Goal: Find specific page/section: Find specific page/section

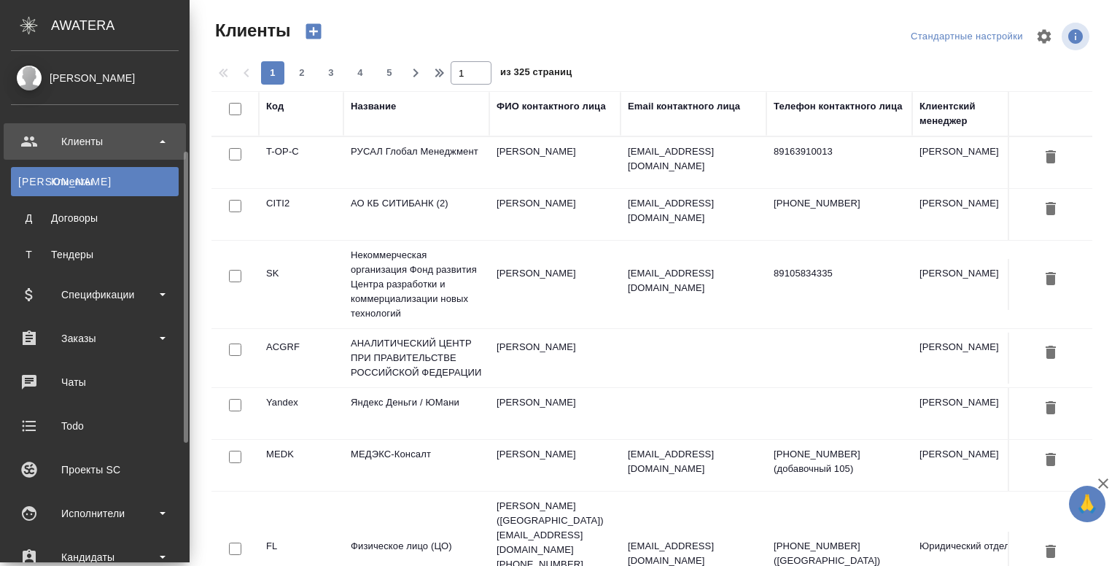
select select "RU"
click at [64, 502] on div "Исполнители" at bounding box center [95, 513] width 168 height 22
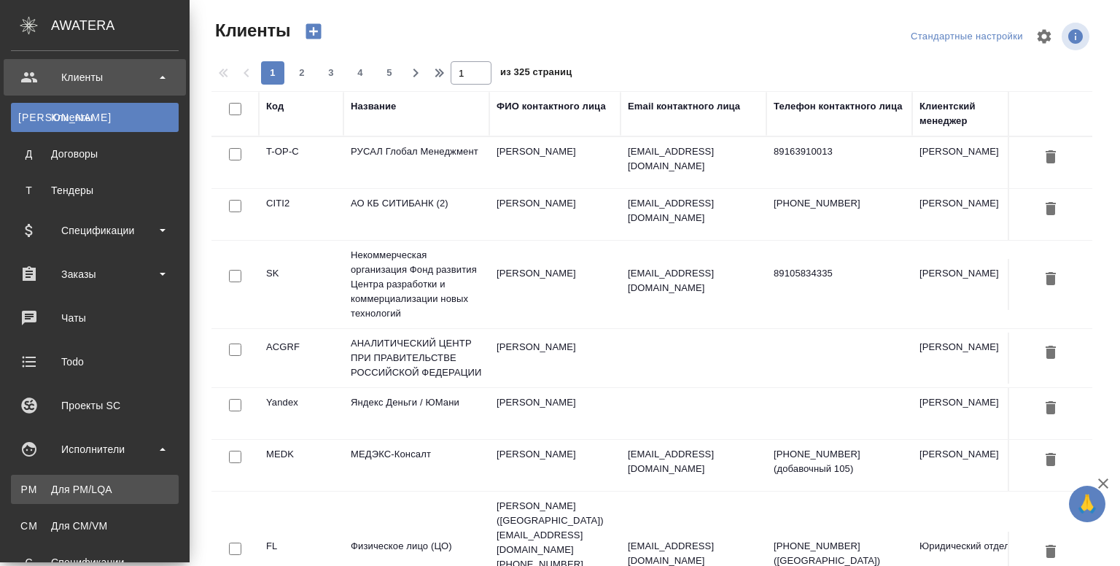
click at [75, 491] on div "Для PM/LQA" at bounding box center [94, 489] width 153 height 15
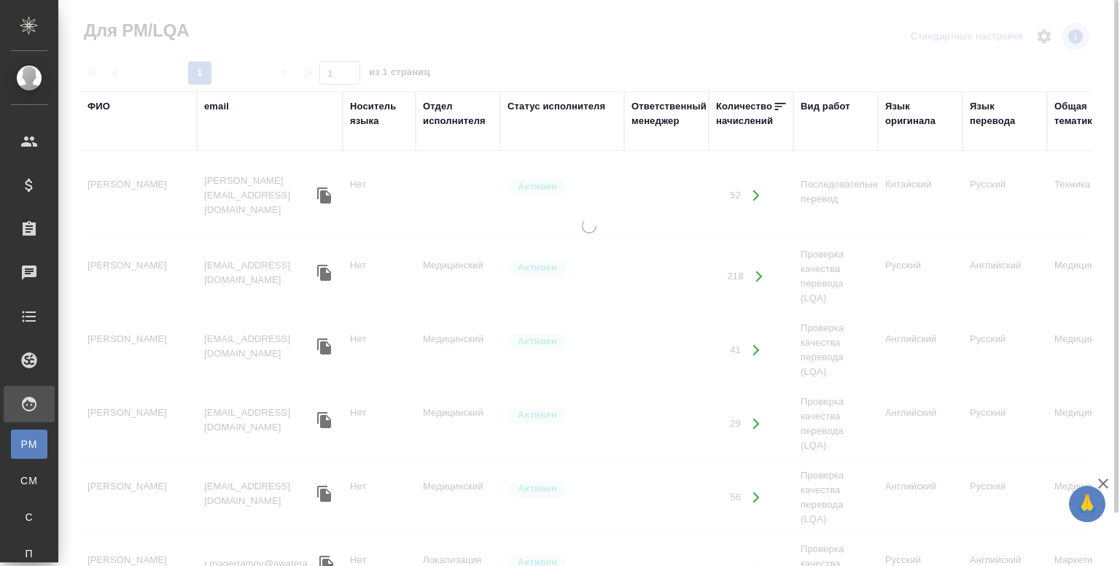
click at [102, 106] on div "ФИО" at bounding box center [98, 106] width 23 height 15
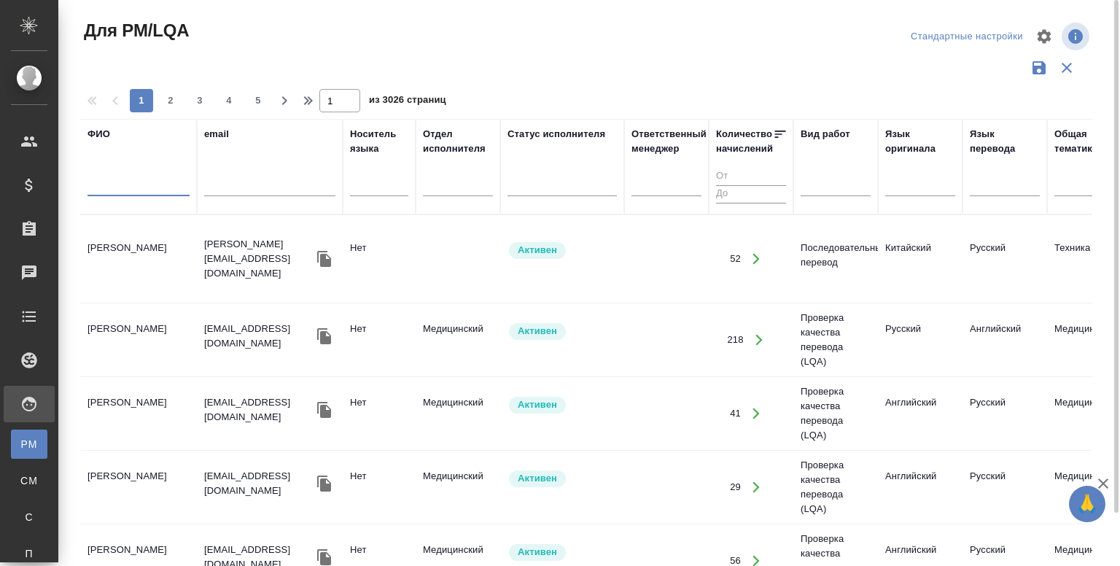
click at [128, 192] on input "text" at bounding box center [138, 187] width 102 height 18
type input "B"
type input "H"
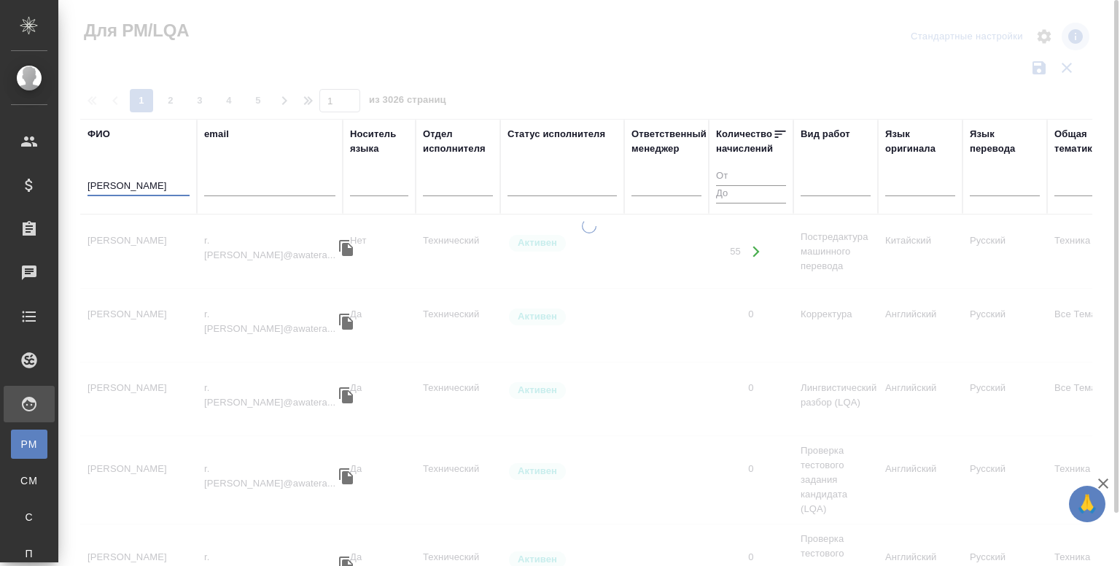
type input "[PERSON_NAME]"
click at [339, 246] on icon "button" at bounding box center [346, 248] width 14 height 16
